Goal: Information Seeking & Learning: Learn about a topic

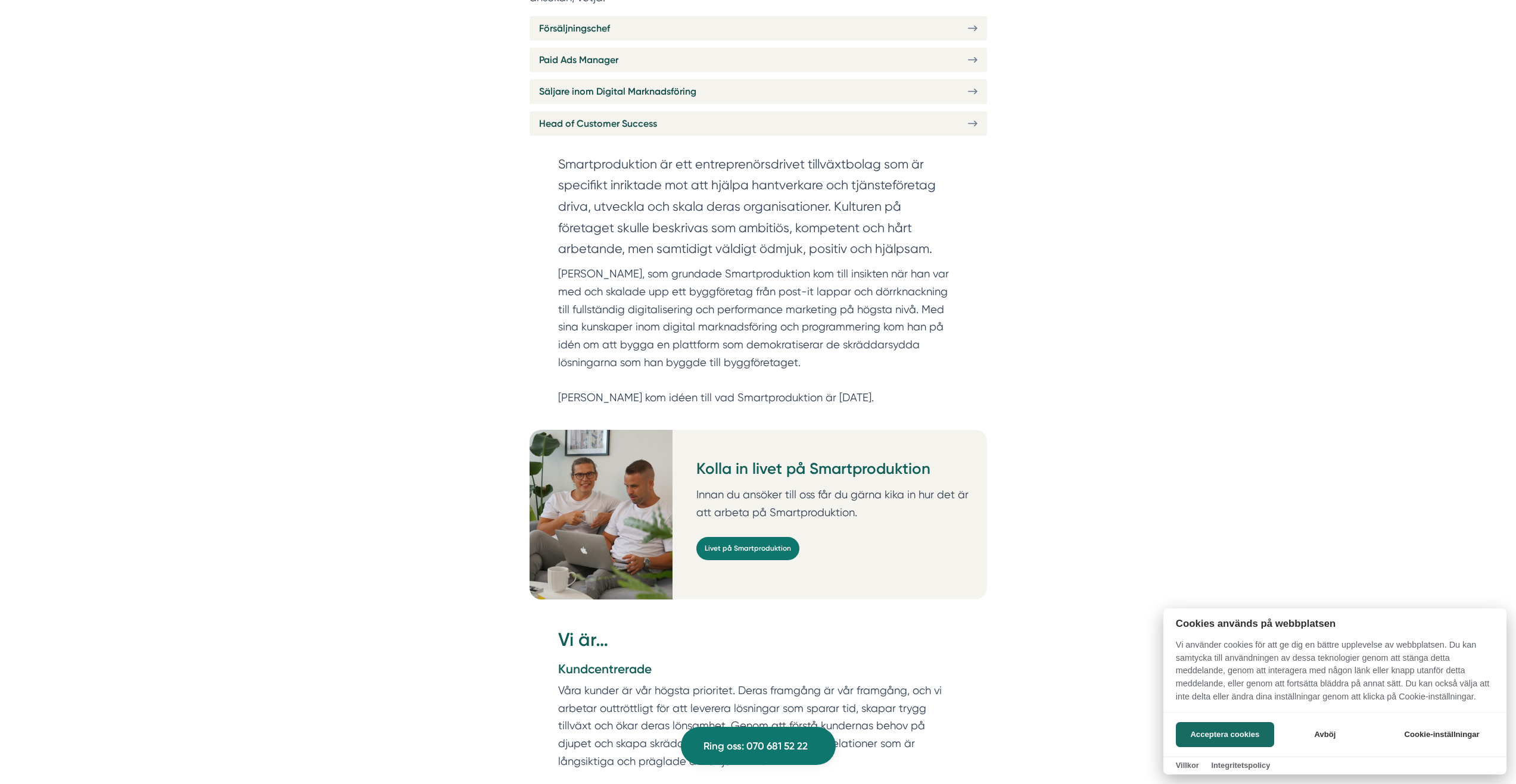
scroll to position [604, 0]
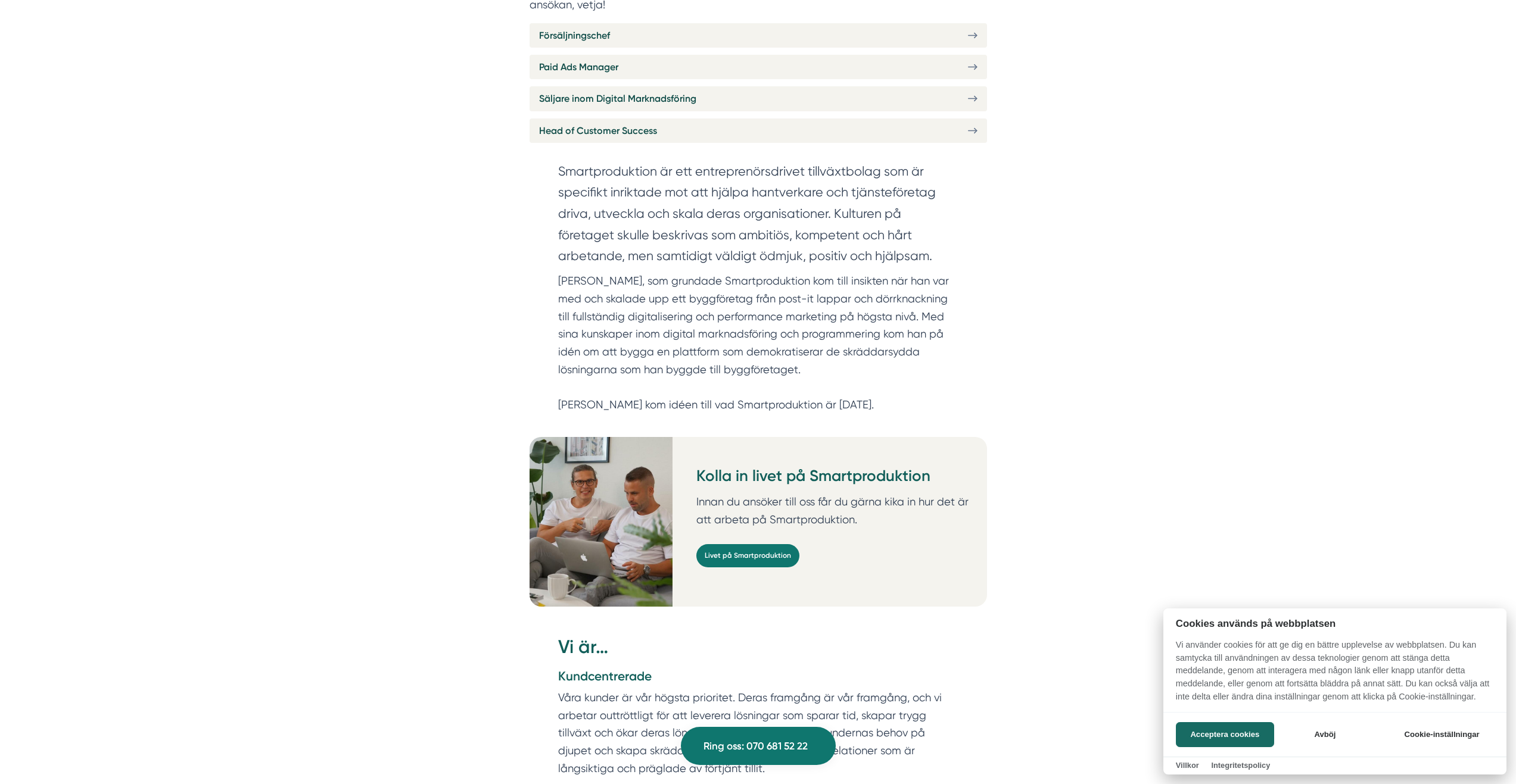
click at [581, 118] on div at bounding box center [758, 392] width 1516 height 784
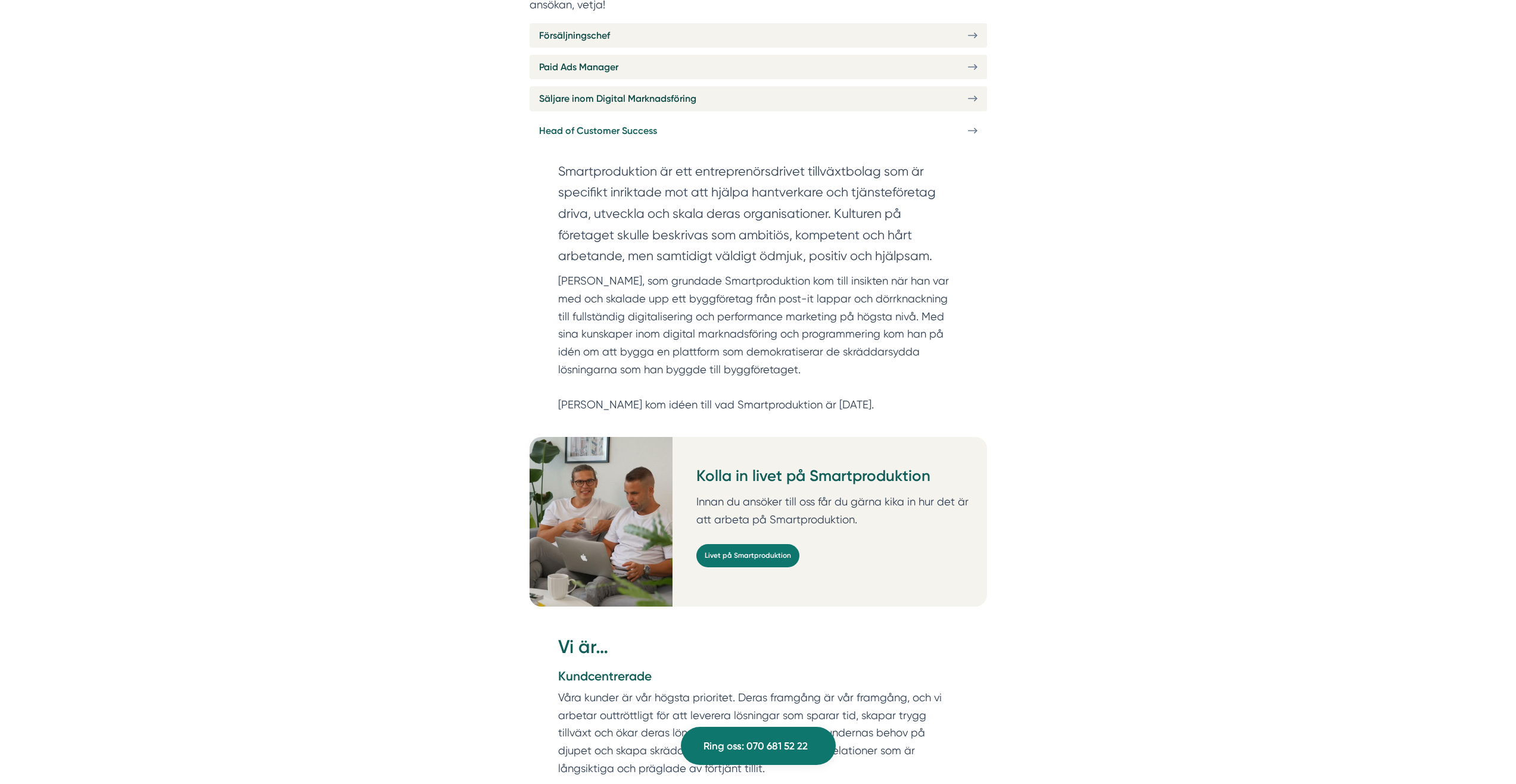
drag, startPoint x: 657, startPoint y: 121, endPoint x: 705, endPoint y: 116, distance: 48.3
click at [658, 121] on link "Head of Customer Success" at bounding box center [758, 131] width 458 height 25
